Goal: Task Accomplishment & Management: Manage account settings

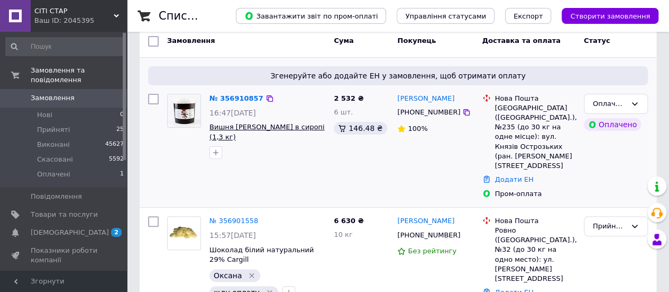
scroll to position [53, 0]
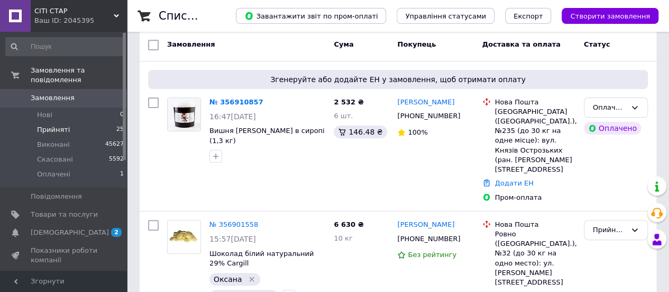
click at [57, 125] on span "Прийняті" at bounding box center [53, 130] width 33 height 10
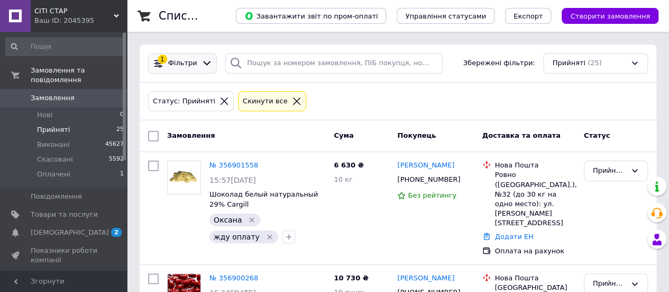
click at [202, 64] on icon at bounding box center [207, 63] width 11 height 11
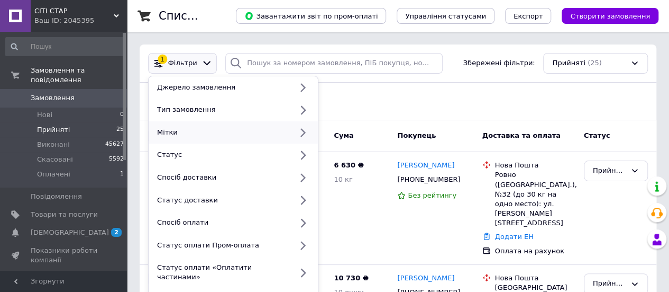
click at [190, 132] on div "Мітки" at bounding box center [222, 133] width 139 height 10
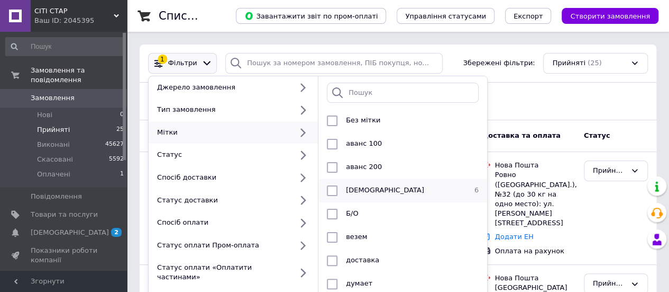
click at [378, 195] on div "[DEMOGRAPHIC_DATA]" at bounding box center [402, 190] width 120 height 11
checkbox input "true"
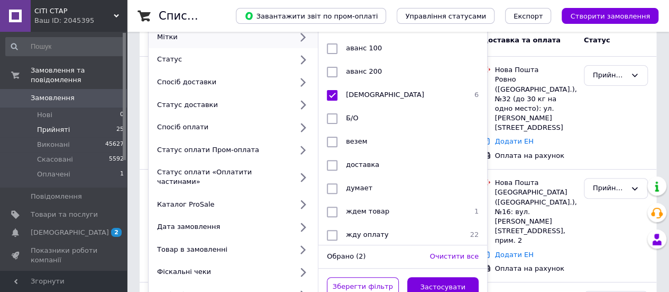
scroll to position [159, 0]
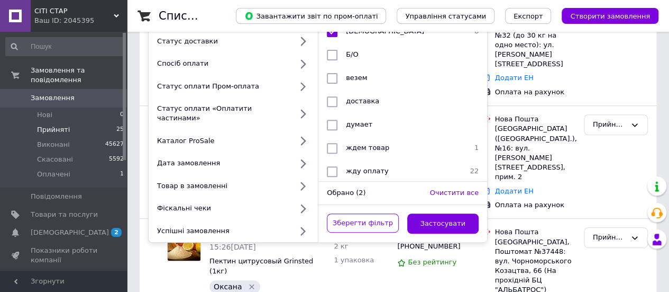
click at [459, 216] on button "Застосувати" at bounding box center [443, 223] width 72 height 21
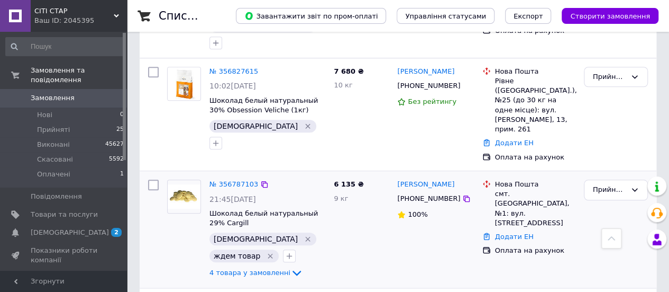
scroll to position [497, 0]
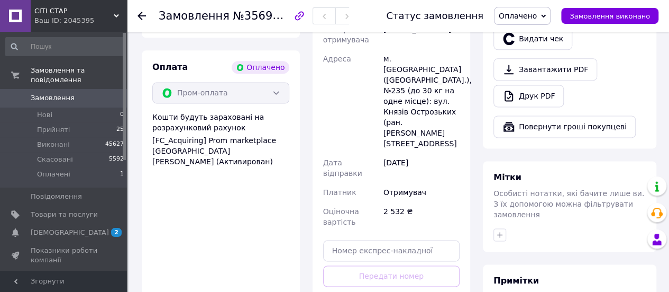
scroll to position [741, 0]
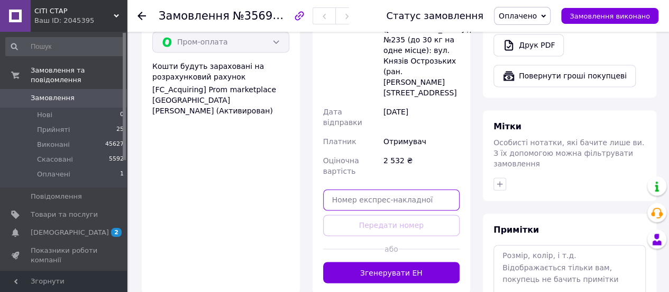
click at [390, 189] on input "text" at bounding box center [391, 199] width 137 height 21
paste input "20451225290158"
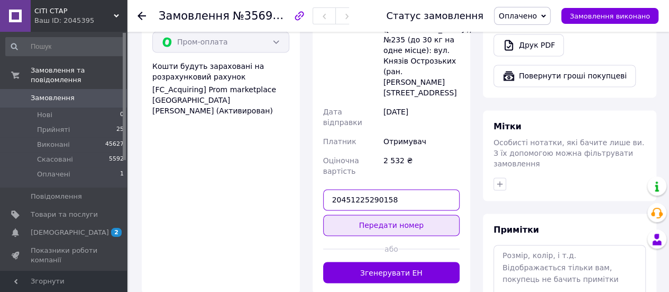
type input "20451225290158"
click at [393, 214] on button "Передати номер" at bounding box center [391, 224] width 137 height 21
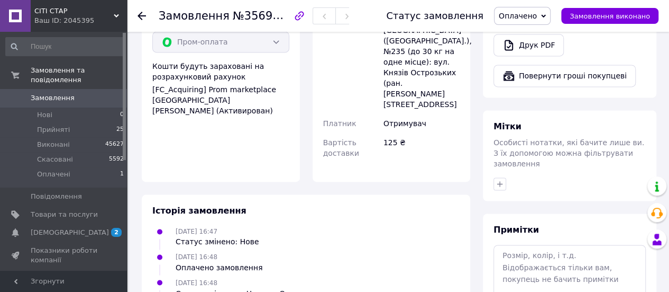
click at [537, 12] on span "Оплачено" at bounding box center [518, 16] width 38 height 8
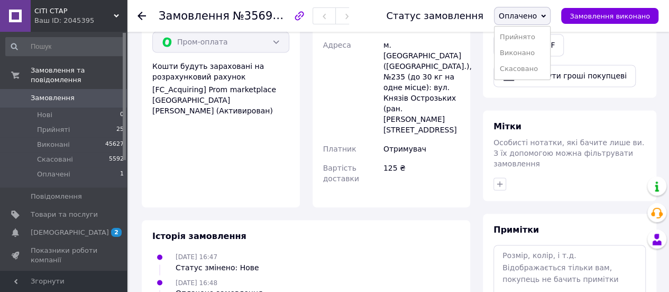
drag, startPoint x: 527, startPoint y: 53, endPoint x: 521, endPoint y: 84, distance: 31.2
click at [527, 54] on li "Виконано" at bounding box center [523, 53] width 56 height 16
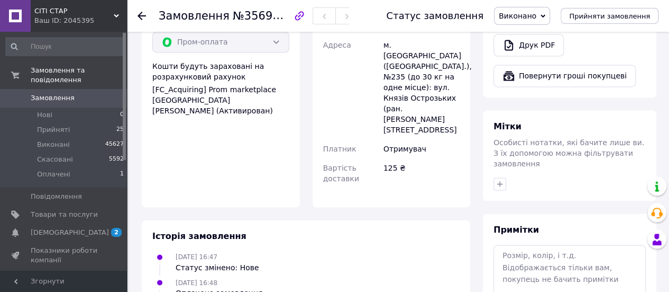
drag, startPoint x: 501, startPoint y: 143, endPoint x: 507, endPoint y: 143, distance: 6.4
click at [502, 179] on icon "button" at bounding box center [500, 183] width 8 height 8
click at [531, 260] on div "[DEMOGRAPHIC_DATA]" at bounding box center [559, 265] width 119 height 10
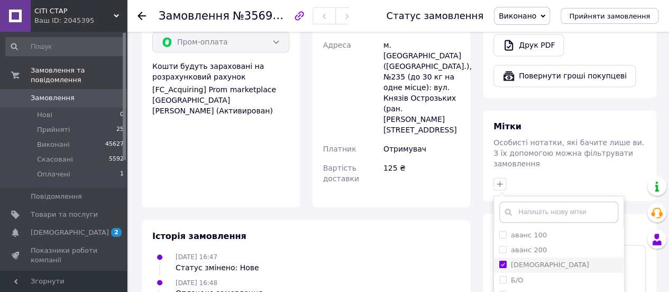
checkbox input "true"
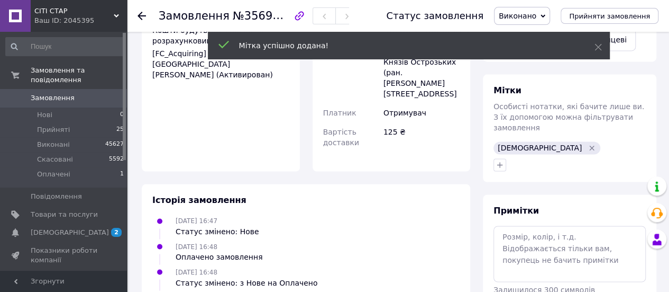
scroll to position [802, 0]
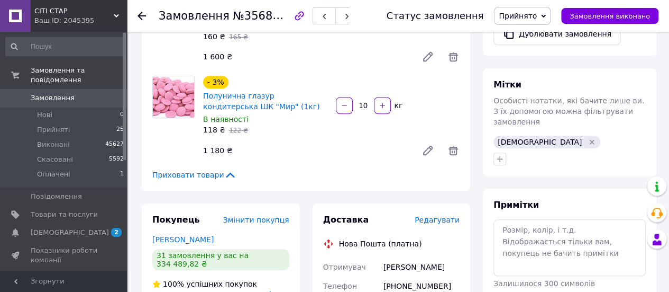
scroll to position [582, 0]
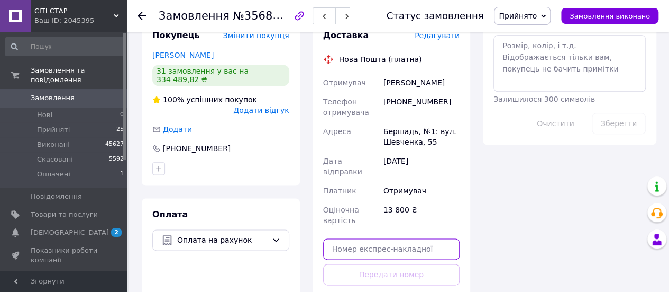
click at [383, 238] on input "text" at bounding box center [391, 248] width 137 height 21
paste input "20451225288337"
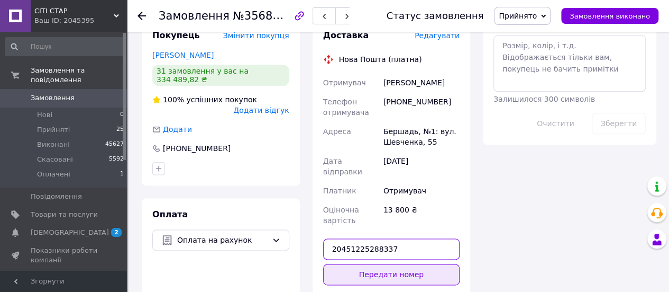
type input "20451225288337"
click at [392, 264] on button "Передати номер" at bounding box center [391, 274] width 137 height 21
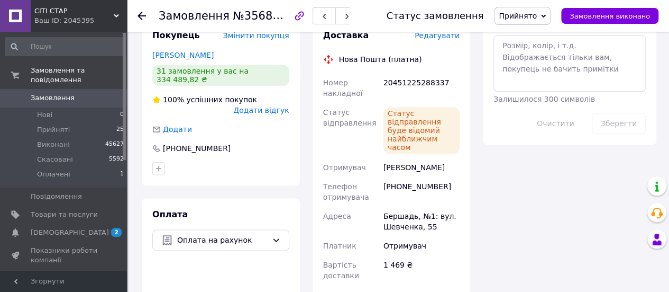
click at [529, 8] on span "Прийнято" at bounding box center [522, 16] width 57 height 18
click at [525, 46] on li "Скасовано" at bounding box center [523, 53] width 56 height 16
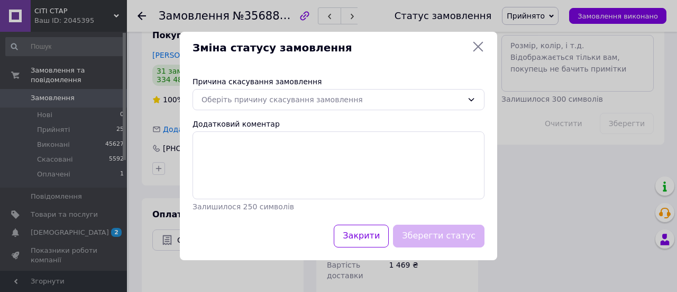
click at [477, 49] on icon at bounding box center [478, 46] width 13 height 13
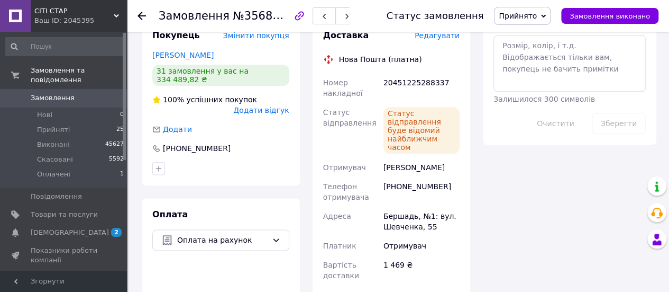
click at [537, 14] on span "Прийнято" at bounding box center [518, 16] width 38 height 8
click at [525, 35] on li "Виконано" at bounding box center [523, 37] width 56 height 16
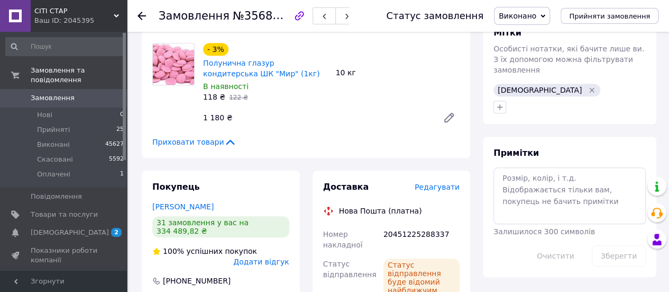
scroll to position [370, 0]
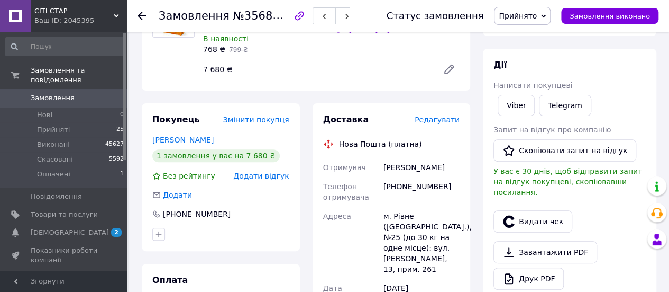
scroll to position [159, 0]
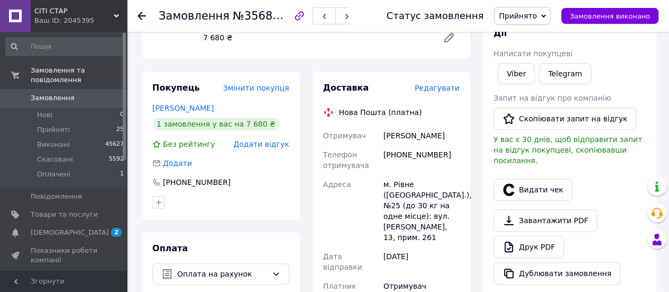
drag, startPoint x: 442, startPoint y: 135, endPoint x: 378, endPoint y: 135, distance: 64.0
click at [378, 135] on div "Отримувач [PERSON_NAME] Телефон отримувача [PHONE_NUMBER] Адреса [PERSON_NAME].…" at bounding box center [391, 225] width 141 height 199
copy div "Отримувач Нікітіна Марина"
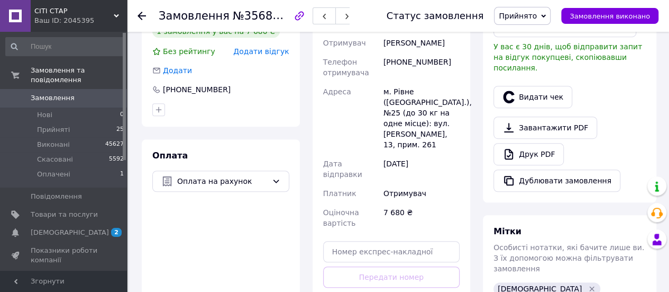
scroll to position [265, 0]
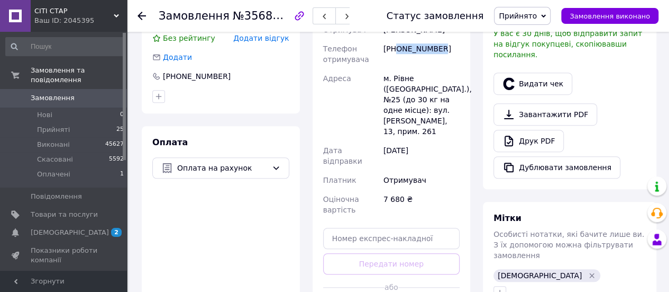
drag, startPoint x: 448, startPoint y: 48, endPoint x: 395, endPoint y: 51, distance: 53.0
click at [397, 51] on div "[PHONE_NUMBER]" at bounding box center [422, 54] width 80 height 30
copy div "0977003897"
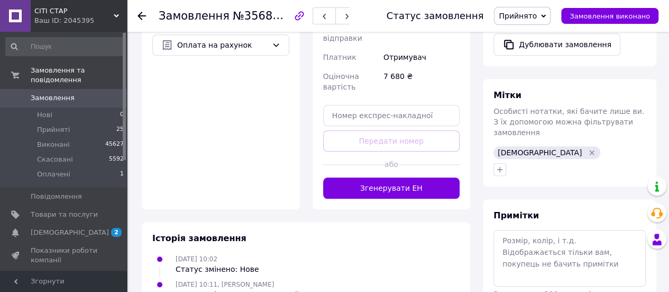
scroll to position [423, 0]
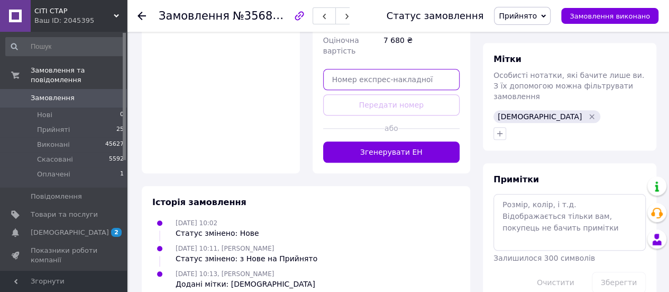
click at [402, 69] on input "text" at bounding box center [391, 79] width 137 height 21
paste input "20451225285710"
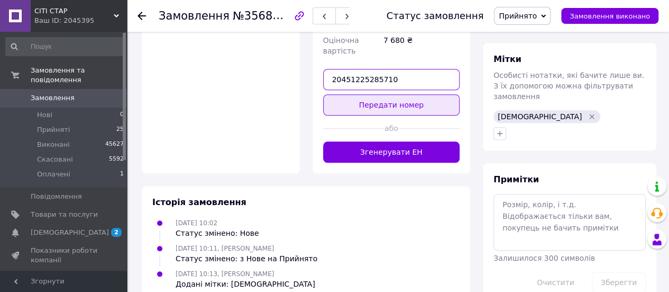
type input "20451225285710"
click at [412, 94] on button "Передати номер" at bounding box center [391, 104] width 137 height 21
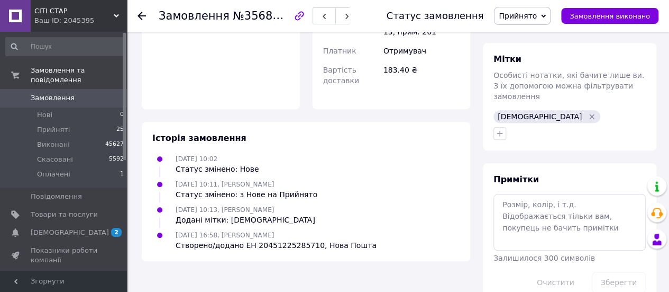
click at [537, 16] on span "Прийнято" at bounding box center [518, 16] width 38 height 8
click at [534, 34] on li "Виконано" at bounding box center [523, 37] width 56 height 16
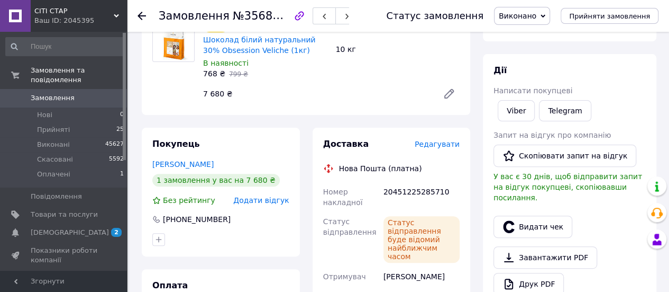
scroll to position [0, 0]
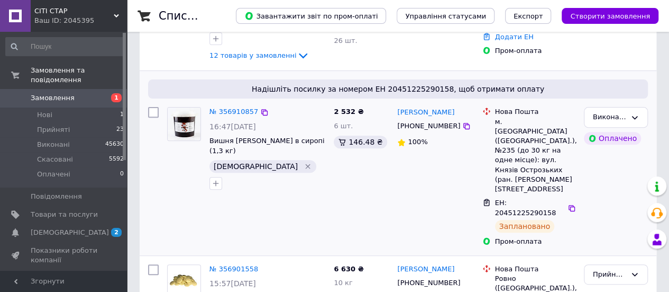
scroll to position [159, 0]
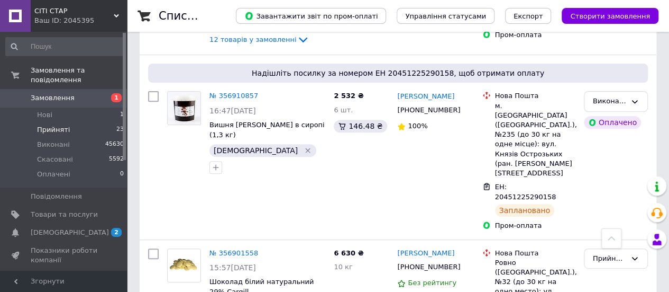
click at [53, 125] on span "Прийняті" at bounding box center [53, 130] width 33 height 10
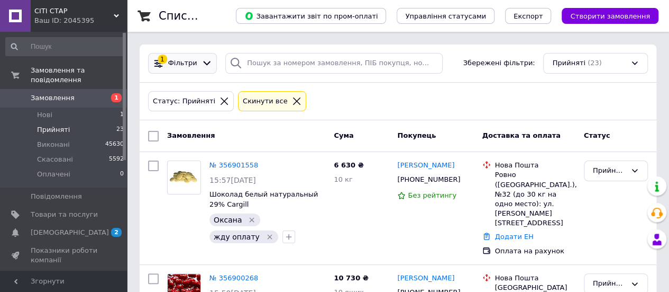
click at [188, 66] on span "Фільтри" at bounding box center [182, 63] width 29 height 10
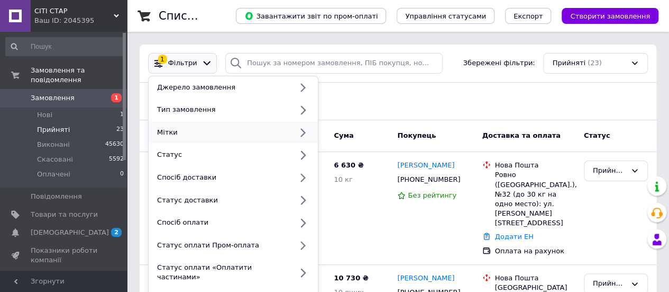
click at [185, 133] on div "Мітки" at bounding box center [222, 133] width 139 height 10
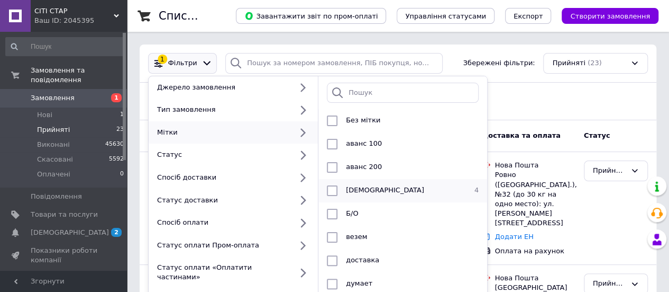
click at [378, 190] on div "[DEMOGRAPHIC_DATA]" at bounding box center [402, 190] width 120 height 11
checkbox input "true"
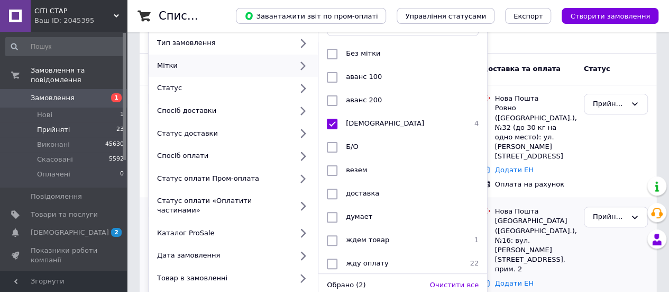
scroll to position [159, 0]
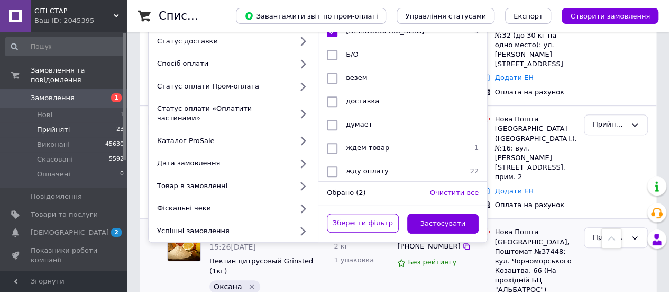
drag, startPoint x: 466, startPoint y: 217, endPoint x: 460, endPoint y: 211, distance: 7.9
click at [464, 217] on button "Застосувати" at bounding box center [443, 223] width 72 height 21
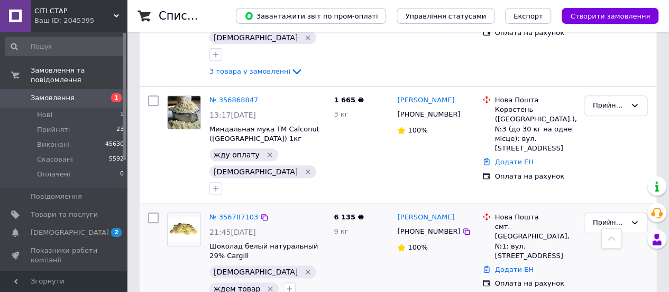
scroll to position [198, 0]
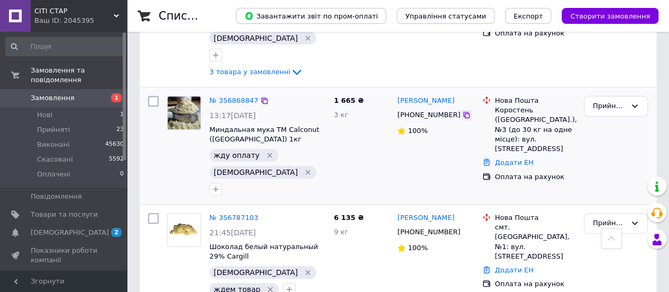
click at [462, 111] on icon at bounding box center [466, 115] width 8 height 8
drag, startPoint x: 57, startPoint y: 104, endPoint x: 87, endPoint y: 96, distance: 31.3
click at [57, 107] on li "Нові 1" at bounding box center [65, 114] width 130 height 15
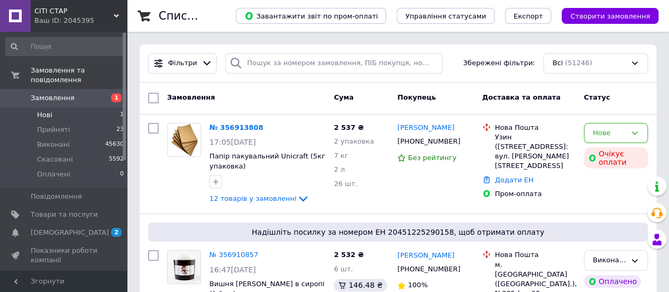
click at [48, 110] on span "Нові" at bounding box center [44, 115] width 15 height 10
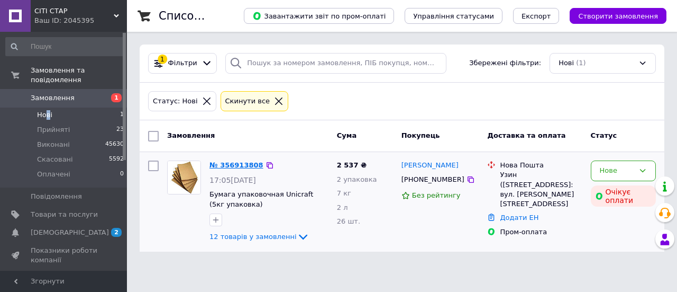
click at [240, 161] on link "№ 356913808" at bounding box center [237, 165] width 54 height 8
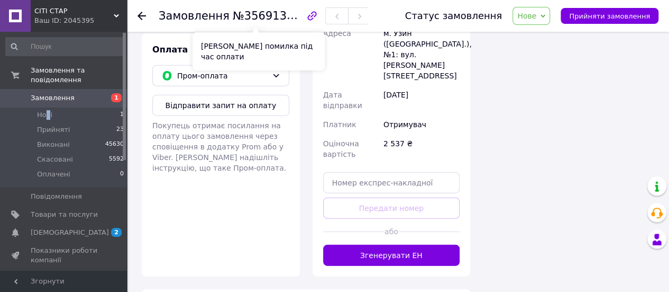
scroll to position [1252, 0]
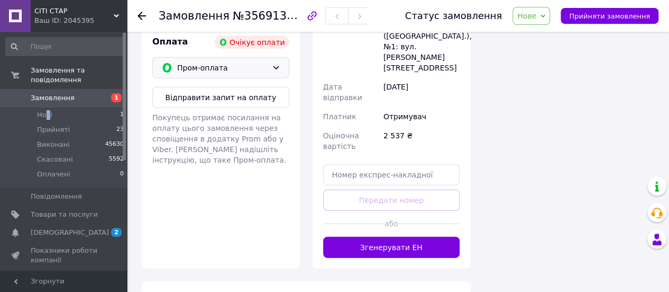
click at [211, 62] on span "Пром-оплата" at bounding box center [222, 68] width 90 height 12
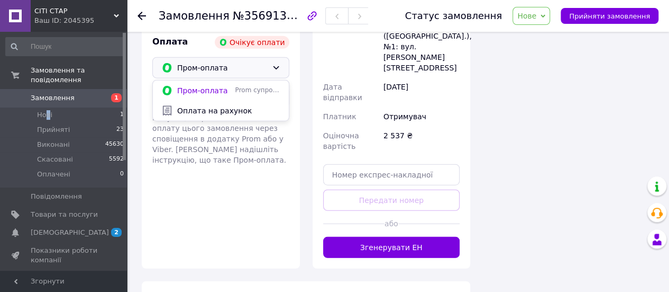
drag, startPoint x: 217, startPoint y: 80, endPoint x: 362, endPoint y: 75, distance: 145.6
click at [218, 105] on span "Оплата на рахунок" at bounding box center [228, 110] width 103 height 11
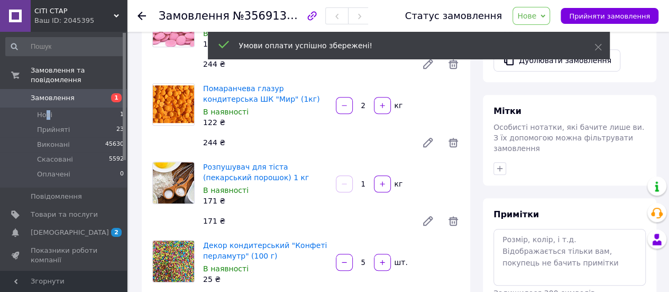
scroll to position [141, 0]
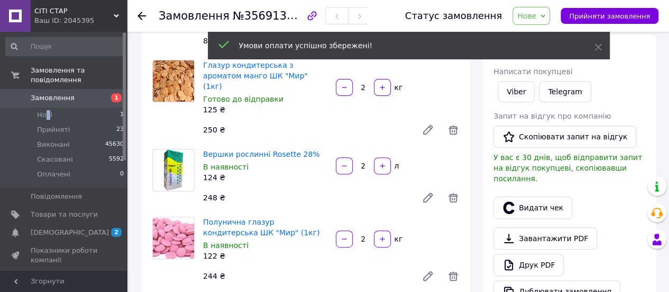
click at [543, 8] on span "Нове" at bounding box center [532, 16] width 38 height 18
click at [602, 47] on div "Умови оплати успішно збережені!" at bounding box center [409, 46] width 402 height 28
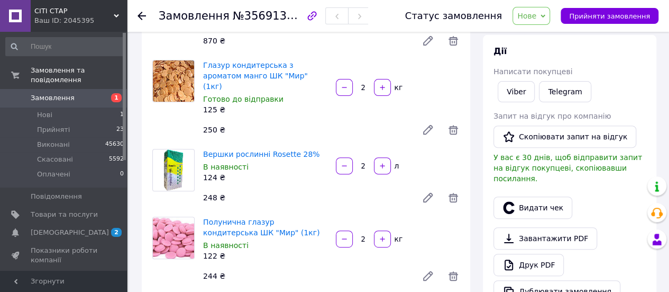
click at [550, 12] on span "Нове" at bounding box center [532, 16] width 38 height 18
click at [555, 37] on li "Прийнято" at bounding box center [537, 37] width 49 height 16
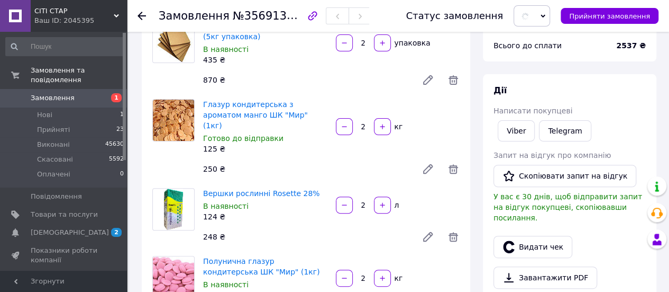
scroll to position [0, 0]
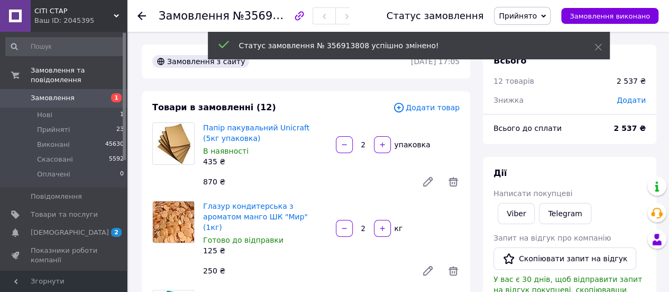
click at [518, 231] on div "[PERSON_NAME] покупцеві Viber Telegram Запит на відгук про компанію   Скопіюват…" at bounding box center [570, 295] width 152 height 257
click at [524, 216] on div "[PERSON_NAME] покупцеві Viber Telegram Запит на відгук про компанію   Скопіюват…" at bounding box center [570, 295] width 152 height 257
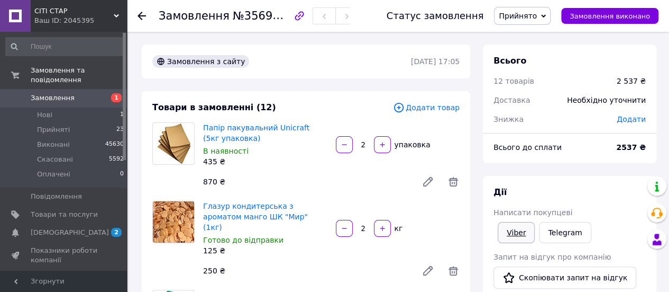
click at [522, 232] on link "Viber" at bounding box center [516, 232] width 37 height 21
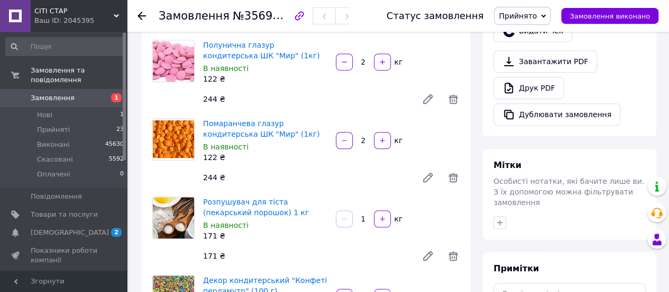
drag, startPoint x: 501, startPoint y: 198, endPoint x: 646, endPoint y: 158, distance: 149.8
click at [505, 216] on button "button" at bounding box center [500, 222] width 13 height 13
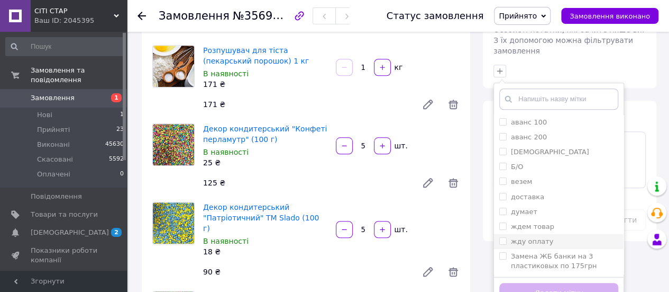
scroll to position [529, 0]
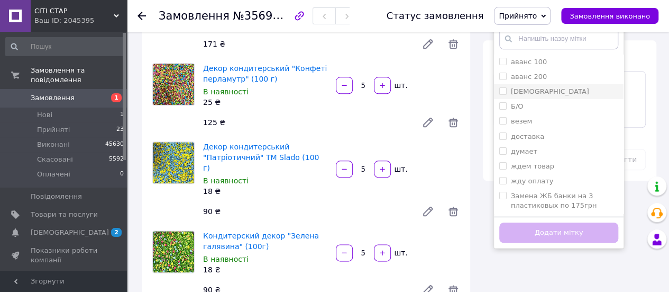
click at [556, 87] on div "[DEMOGRAPHIC_DATA]" at bounding box center [559, 92] width 119 height 10
checkbox input "true"
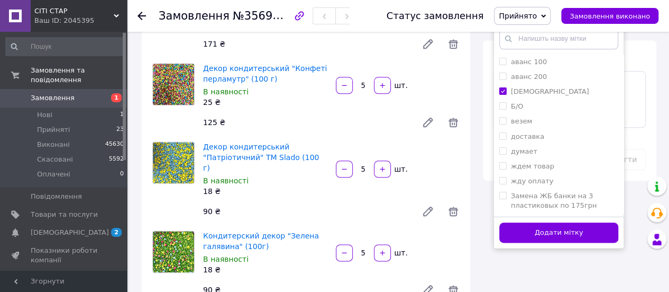
drag, startPoint x: 561, startPoint y: 155, endPoint x: 572, endPoint y: 191, distance: 38.0
click at [561, 176] on div "жду оплату" at bounding box center [559, 181] width 119 height 10
checkbox input "true"
drag, startPoint x: 572, startPoint y: 209, endPoint x: 614, endPoint y: 8, distance: 205.0
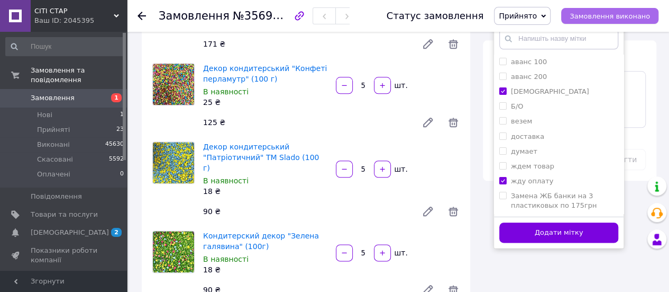
click at [575, 222] on button "Додати мітку" at bounding box center [559, 232] width 119 height 21
